Goal: Browse casually: Explore the website without a specific task or goal

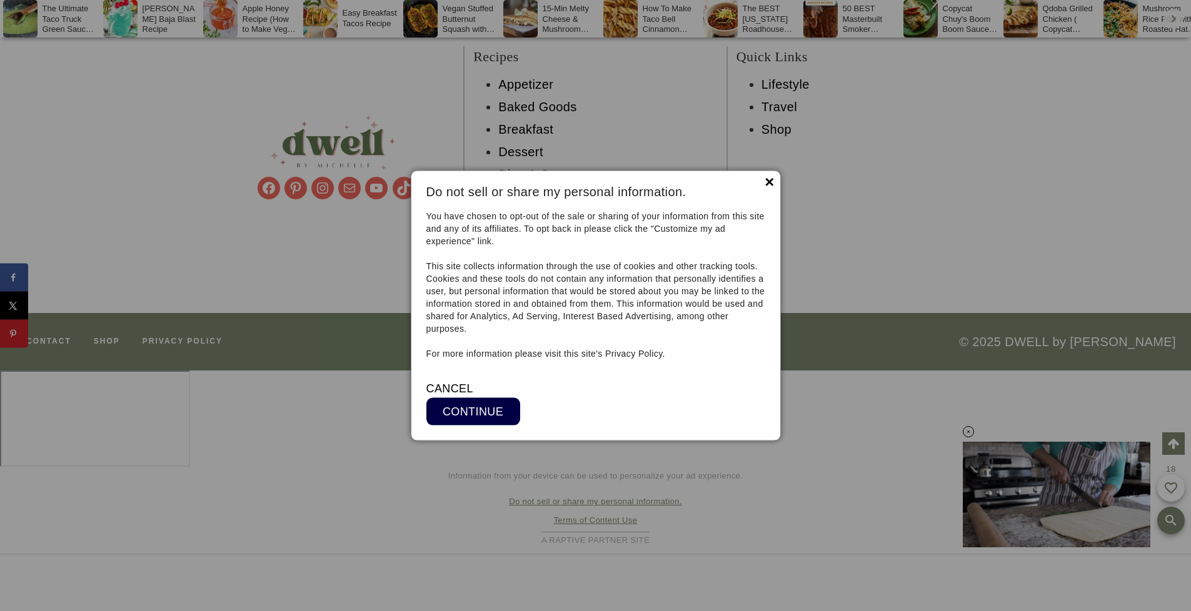
scroll to position [12969, 0]
